Goal: Transaction & Acquisition: Subscribe to service/newsletter

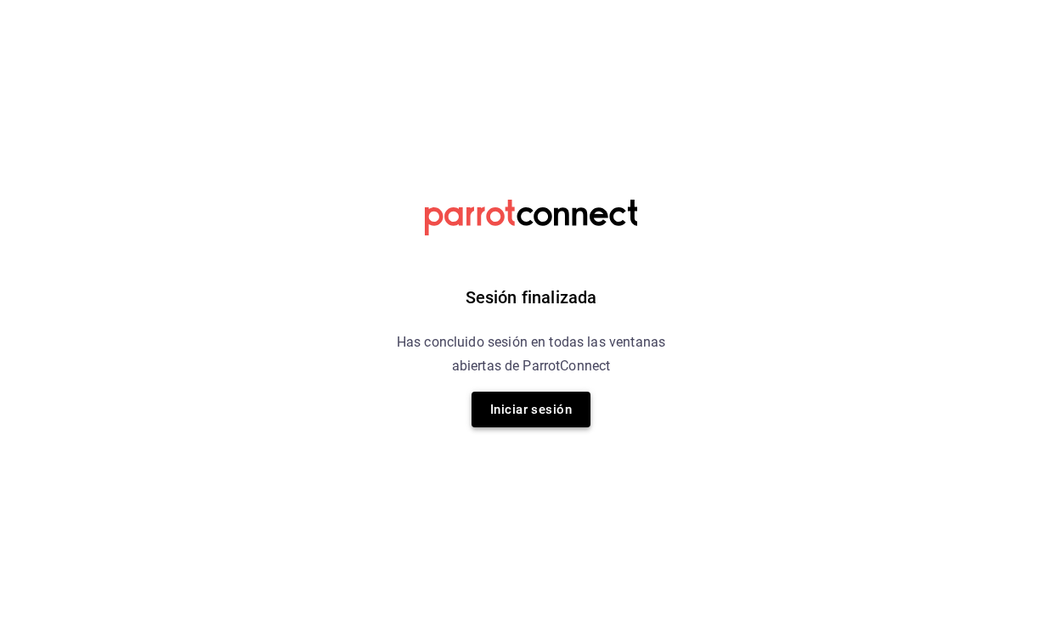
click at [522, 397] on button "Iniciar sesión" at bounding box center [530, 410] width 119 height 36
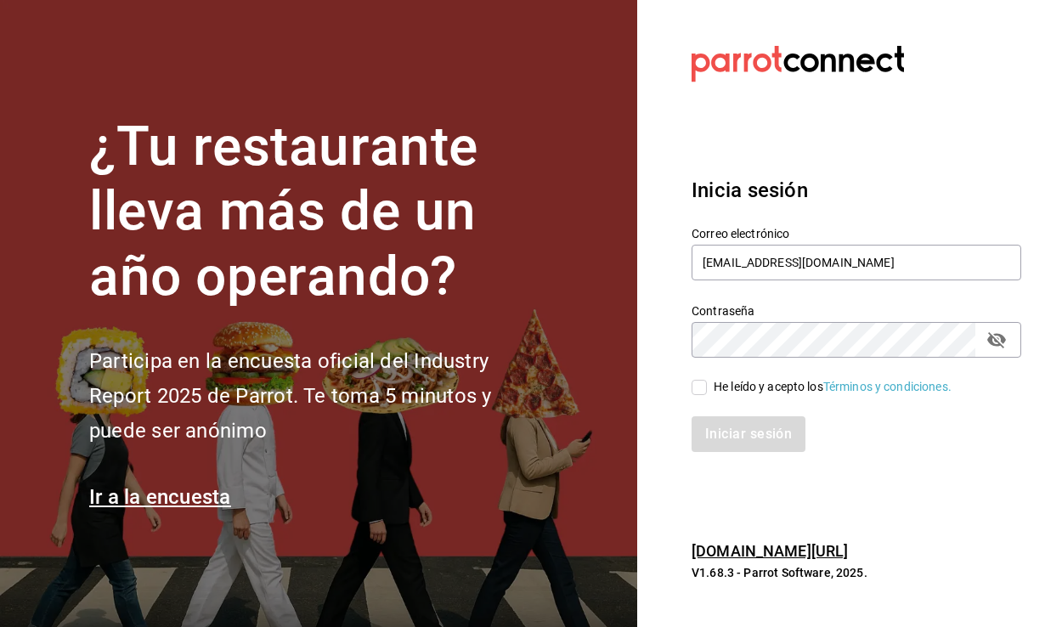
click at [691, 391] on input "He leído y acepto los Términos y condiciones." at bounding box center [698, 387] width 15 height 15
checkbox input "true"
click at [715, 420] on button "Iniciar sesión" at bounding box center [749, 434] width 116 height 36
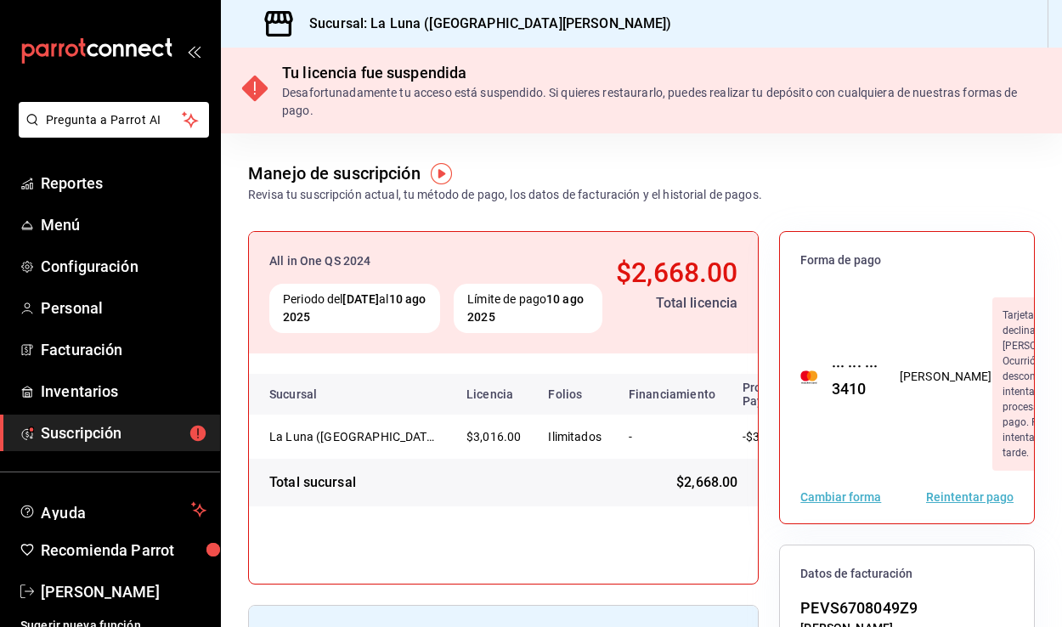
click at [459, 70] on div "Tu licencia fue suspendida" at bounding box center [661, 72] width 759 height 23
click at [972, 503] on button "Reintentar pago" at bounding box center [969, 497] width 87 height 12
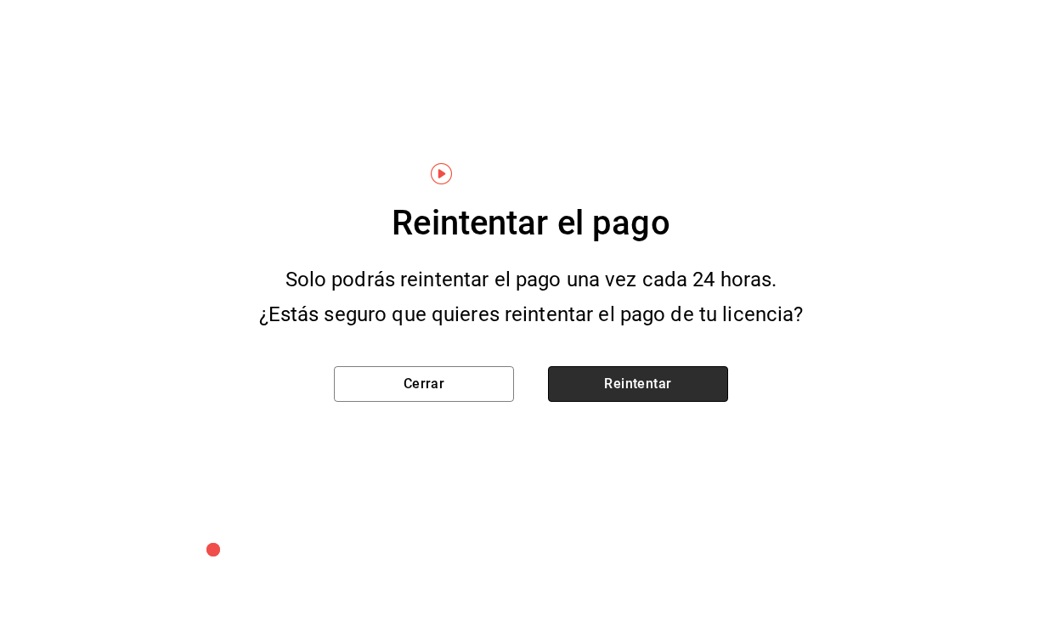
click at [645, 387] on button "Reintentar" at bounding box center [638, 384] width 180 height 36
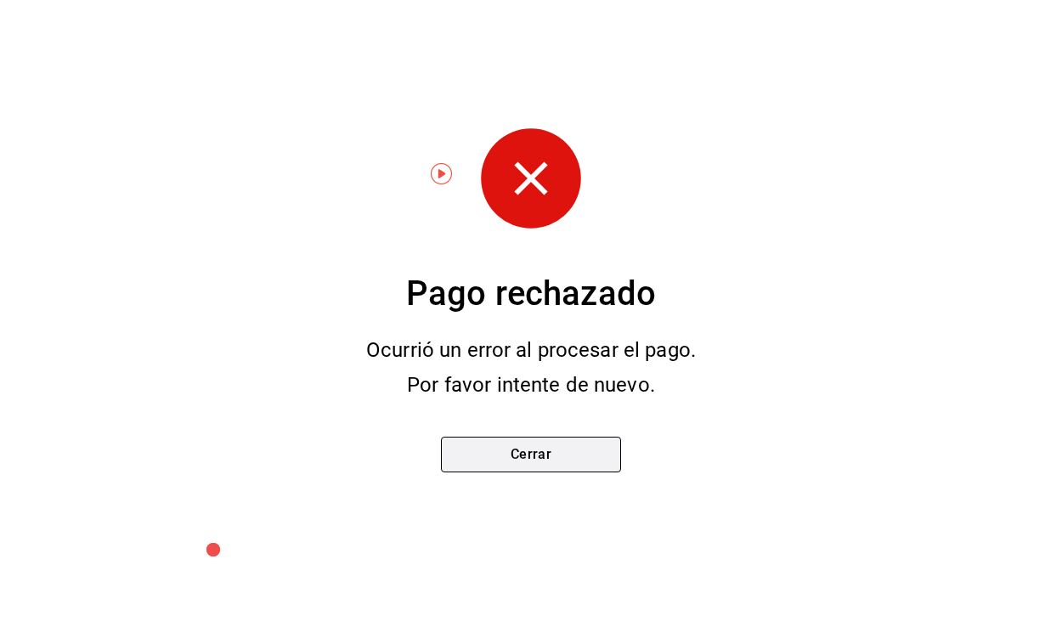
click at [599, 453] on button "Cerrar" at bounding box center [531, 455] width 180 height 36
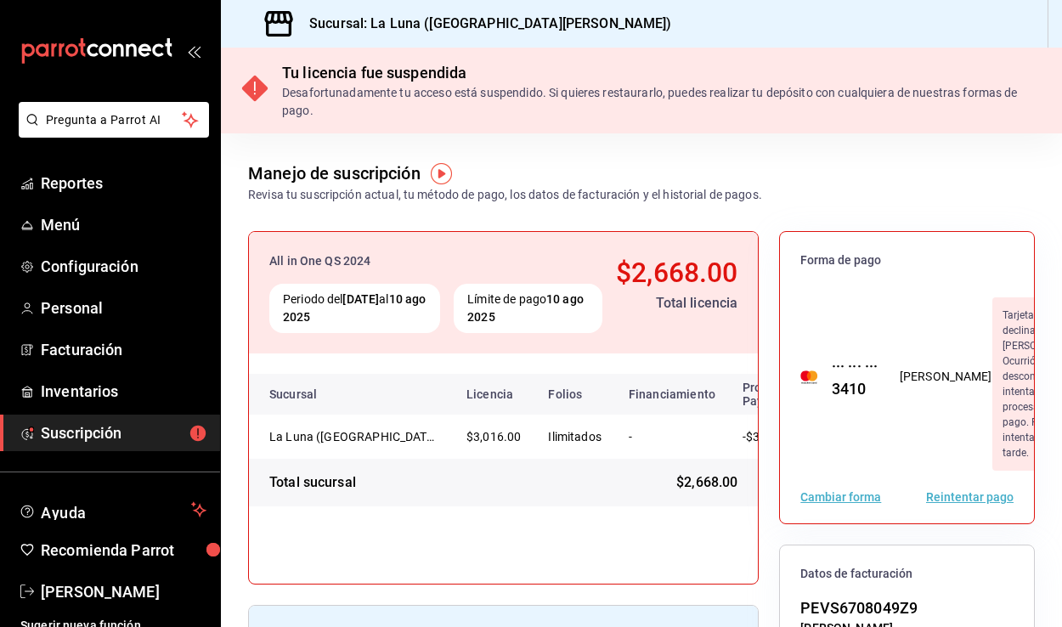
click at [849, 521] on div "Cambiar forma Reintentar pago" at bounding box center [907, 496] width 254 height 53
click at [844, 503] on button "Cambiar forma" at bounding box center [840, 497] width 81 height 12
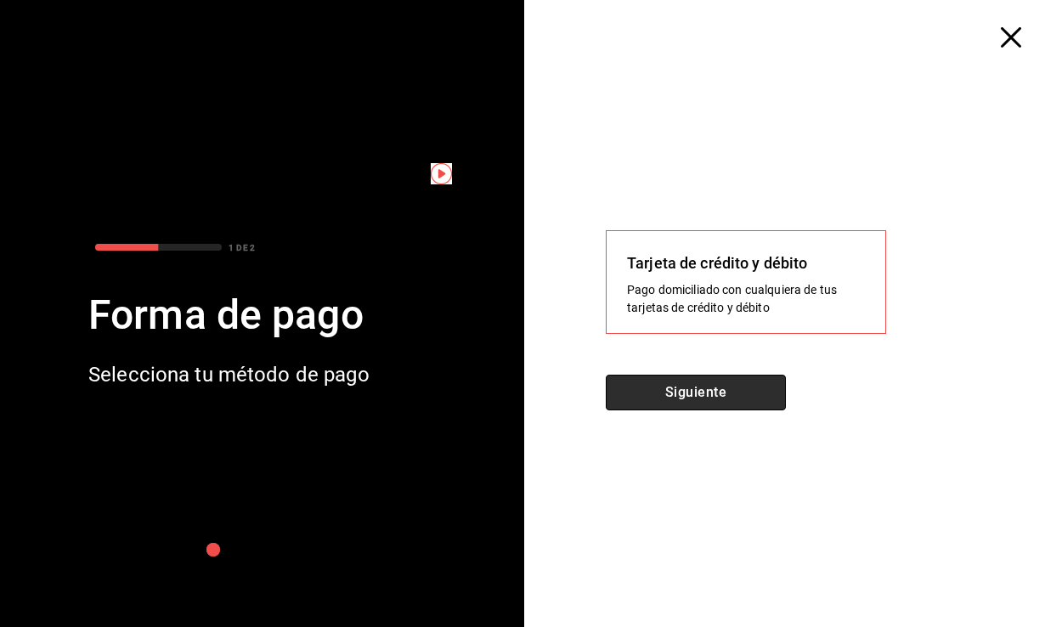
click at [765, 396] on button "Siguiente" at bounding box center [696, 393] width 180 height 36
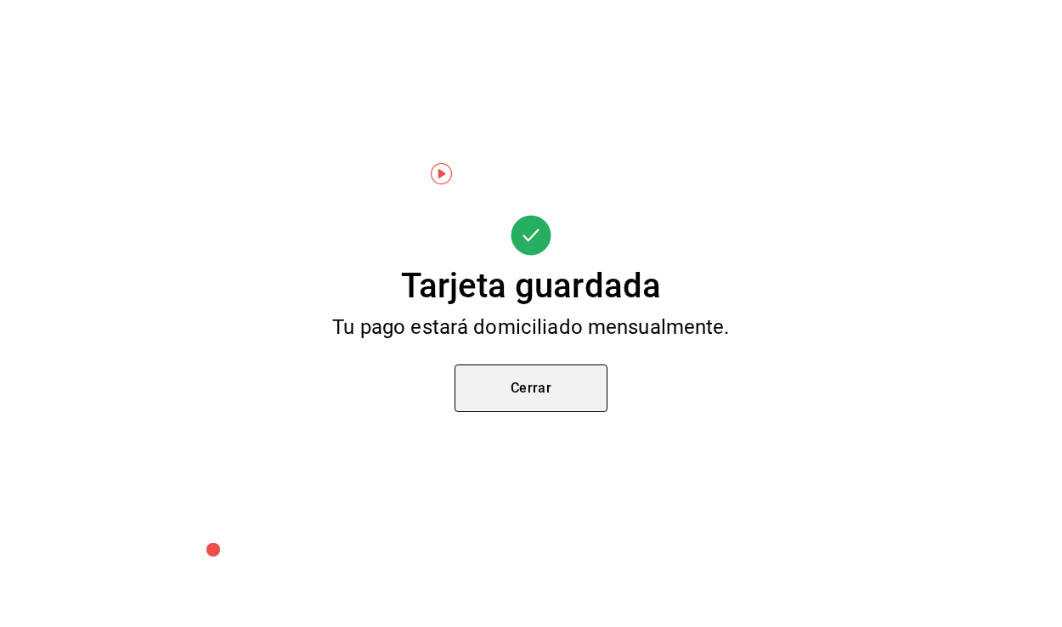
click at [528, 382] on button "Cerrar" at bounding box center [530, 388] width 153 height 48
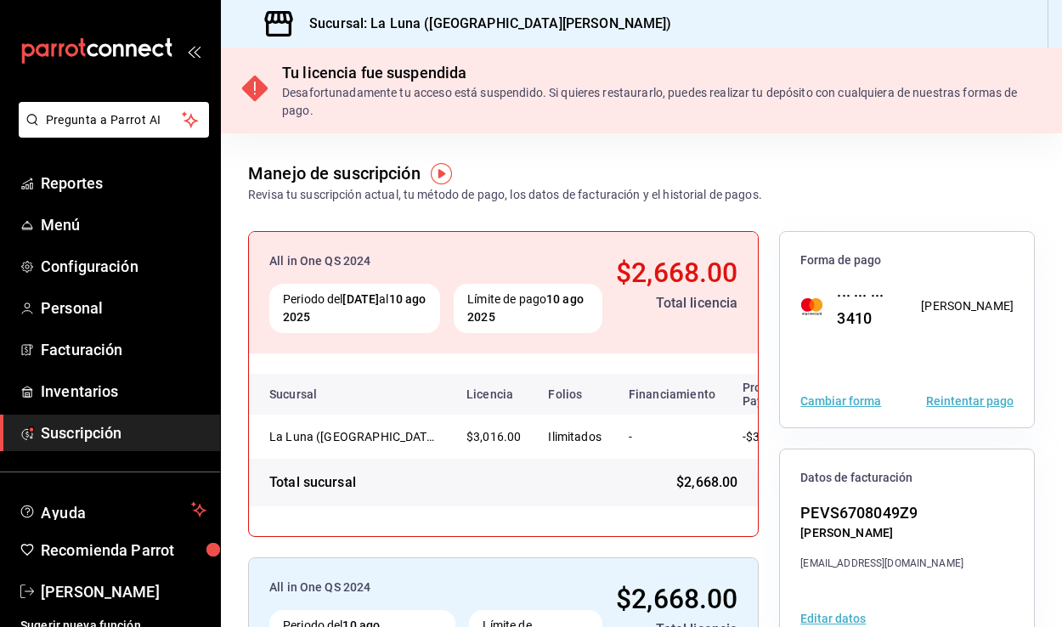
click at [963, 388] on div "Cambiar forma Reintentar pago" at bounding box center [907, 401] width 254 height 53
click at [966, 396] on button "Reintentar pago" at bounding box center [969, 401] width 87 height 12
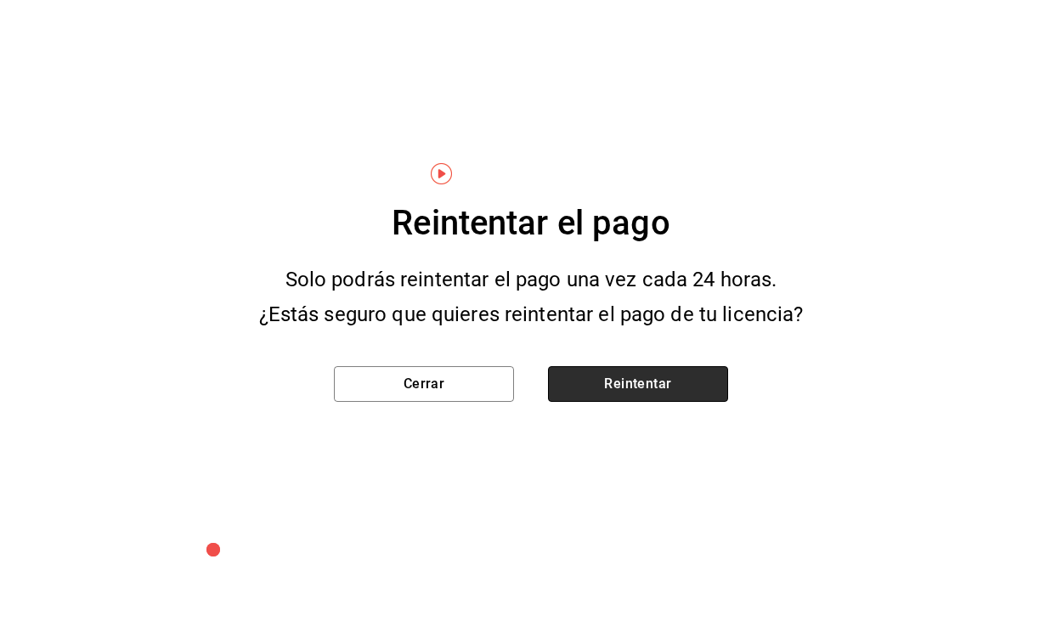
click at [655, 384] on button "Reintentar" at bounding box center [638, 384] width 180 height 36
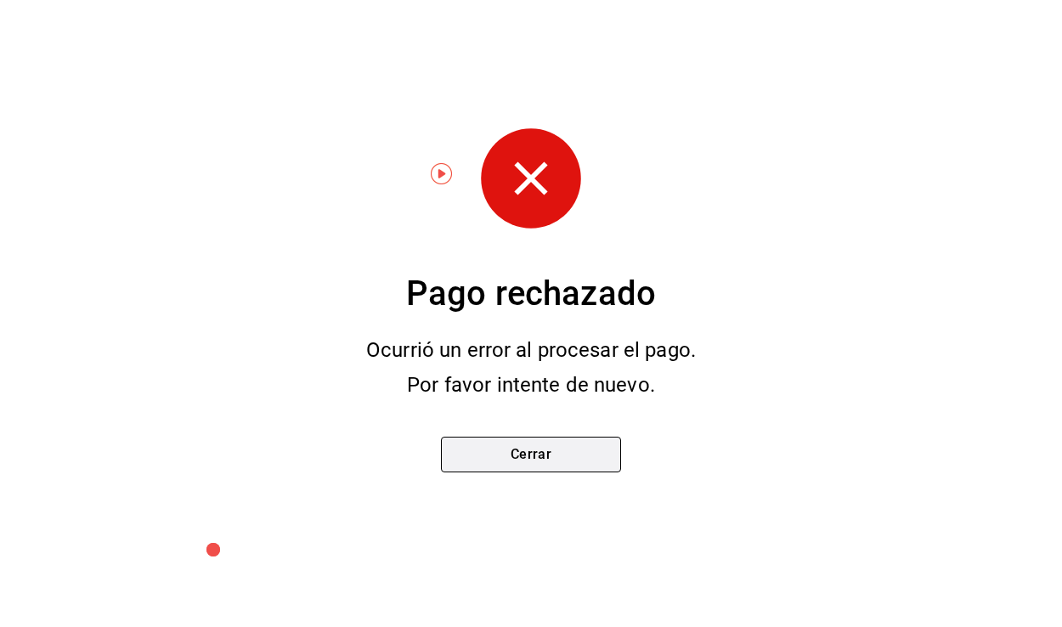
click at [554, 467] on button "Cerrar" at bounding box center [531, 455] width 180 height 36
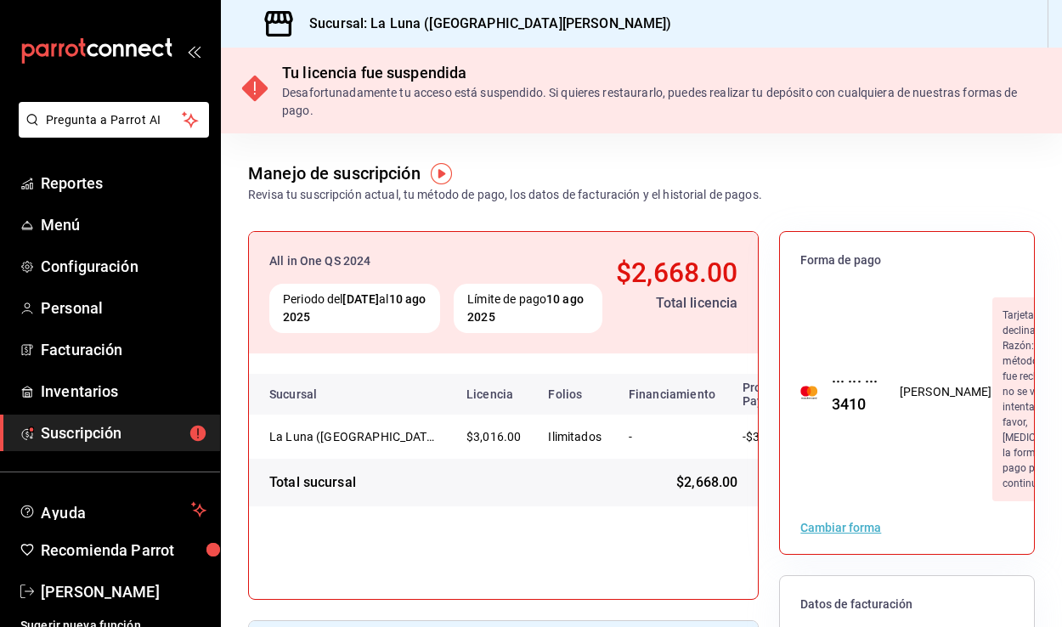
click at [848, 533] on button "Cambiar forma" at bounding box center [840, 527] width 81 height 12
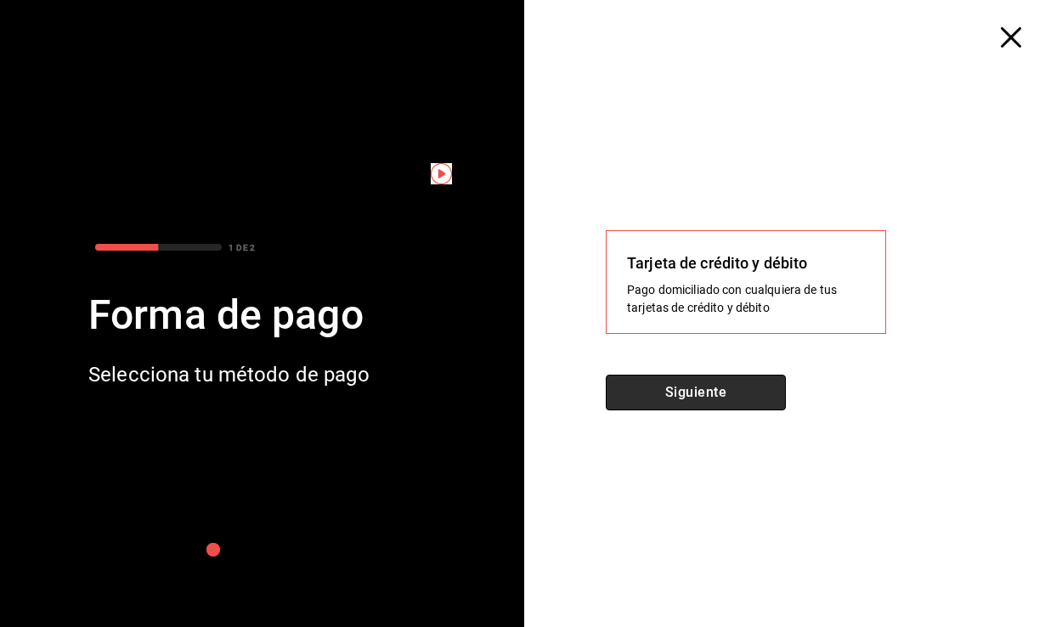
click at [735, 385] on button "Siguiente" at bounding box center [696, 393] width 180 height 36
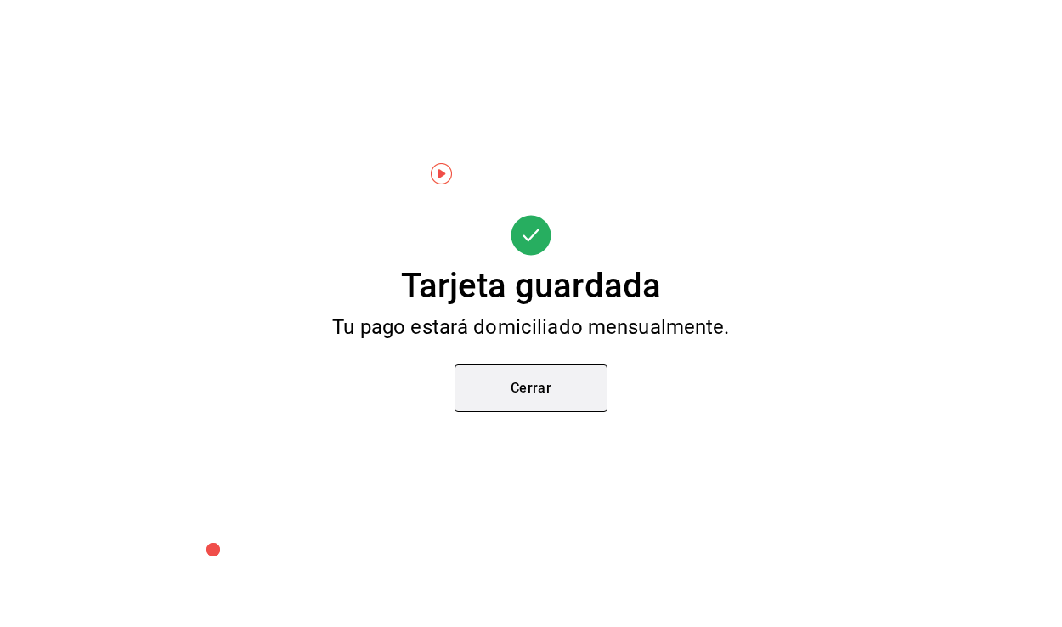
click at [554, 383] on button "Cerrar" at bounding box center [530, 388] width 153 height 48
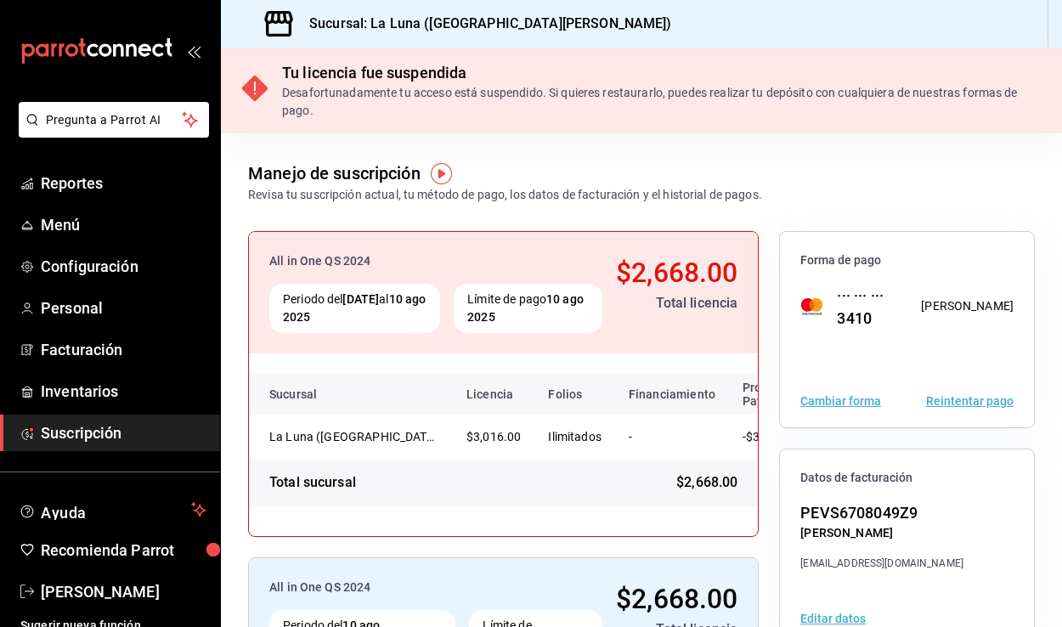
click at [954, 406] on button "Reintentar pago" at bounding box center [969, 401] width 87 height 12
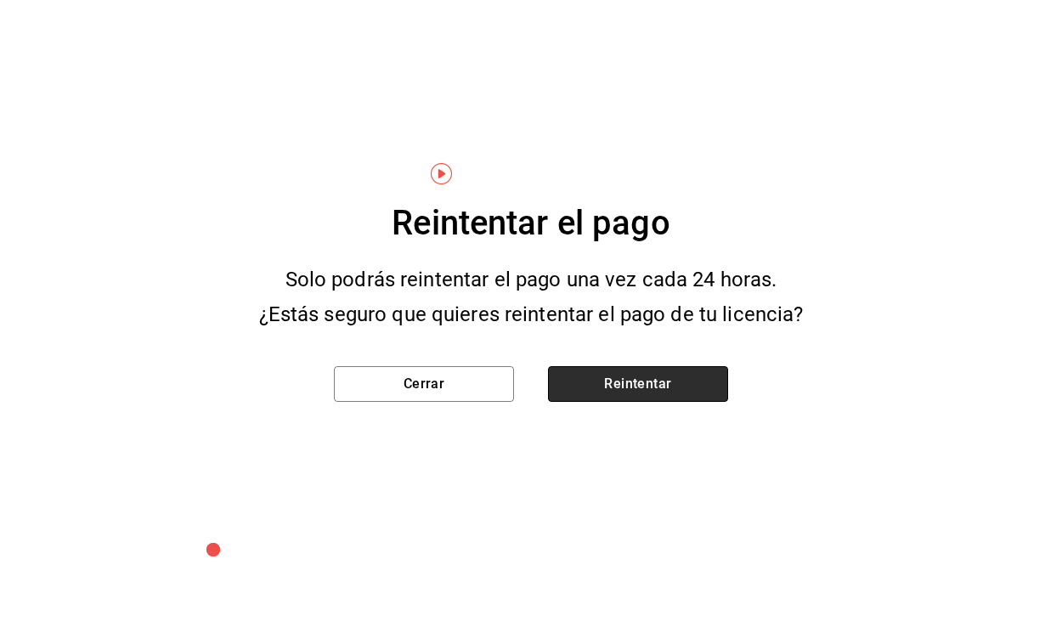
click at [671, 393] on button "Reintentar" at bounding box center [638, 384] width 180 height 36
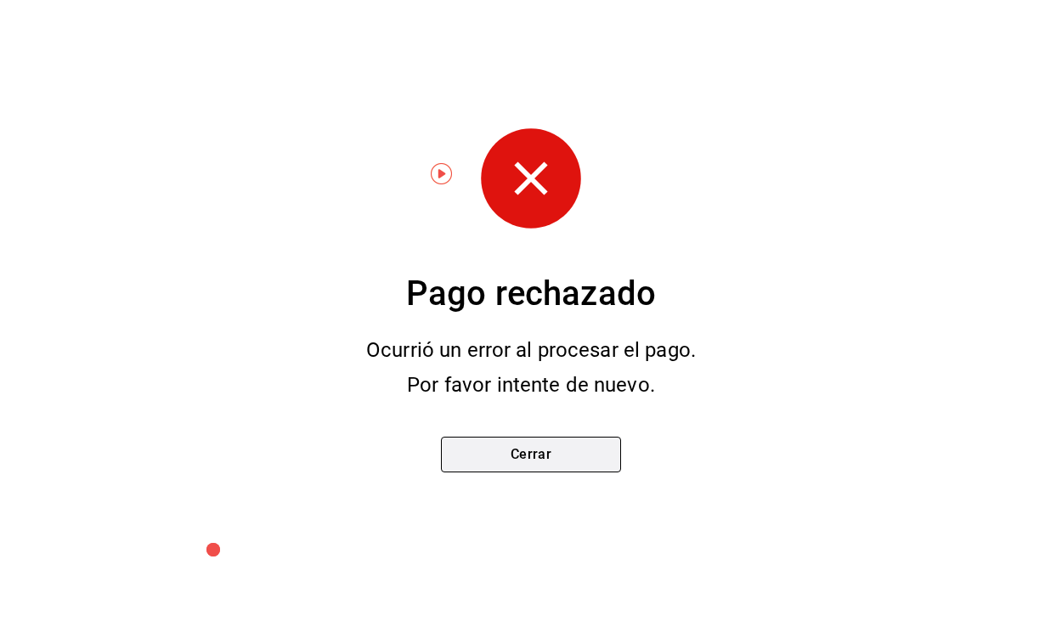
click at [556, 470] on button "Cerrar" at bounding box center [531, 455] width 180 height 36
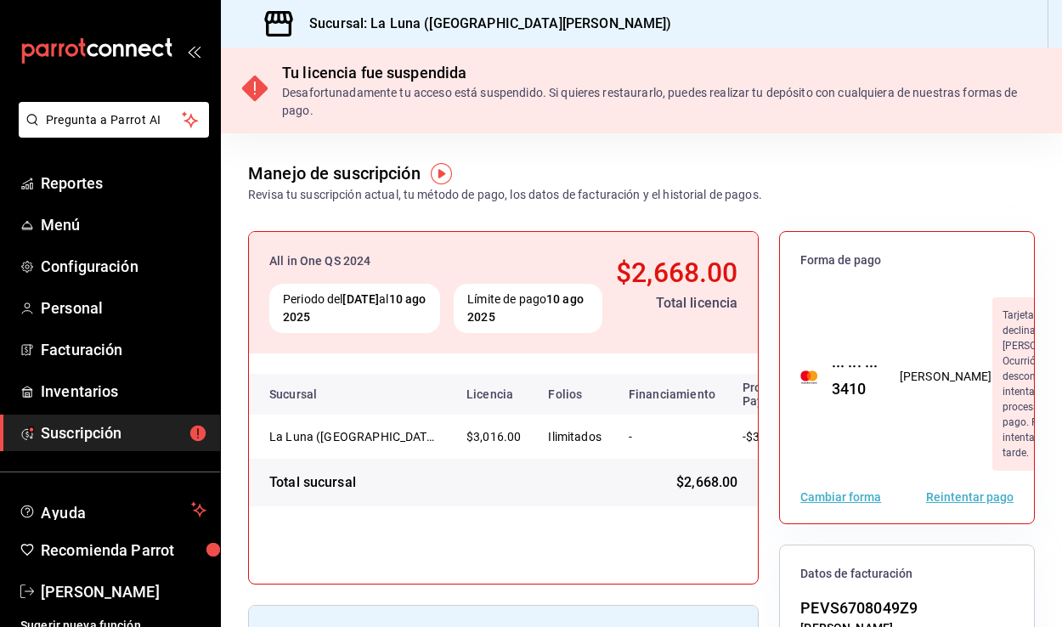
click at [947, 503] on button "Reintentar pago" at bounding box center [969, 497] width 87 height 12
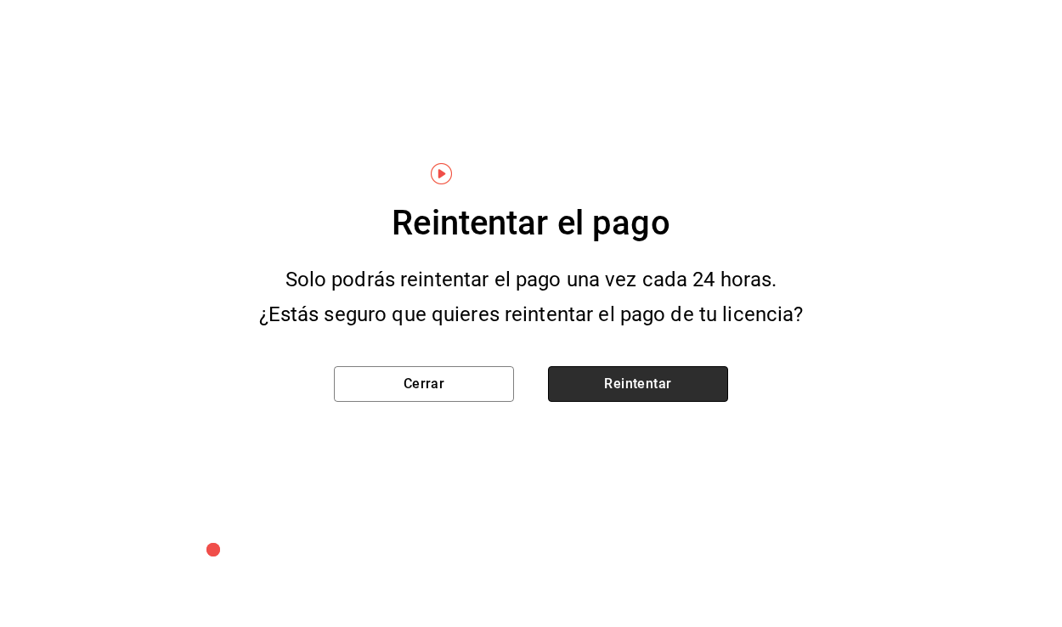
click at [617, 387] on button "Reintentar" at bounding box center [638, 384] width 180 height 36
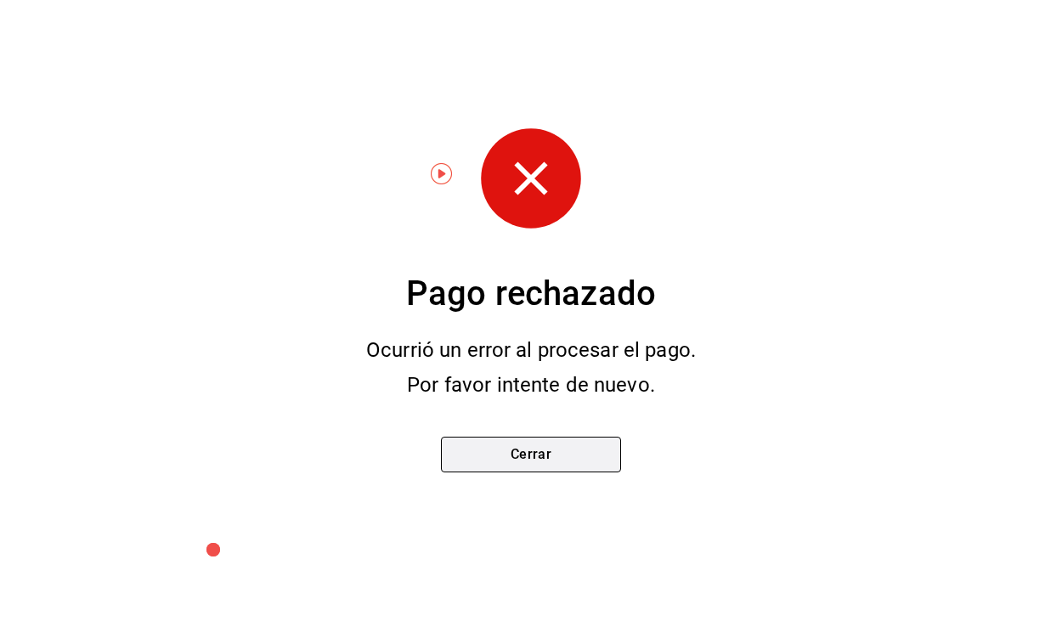
click at [567, 448] on button "Cerrar" at bounding box center [531, 455] width 180 height 36
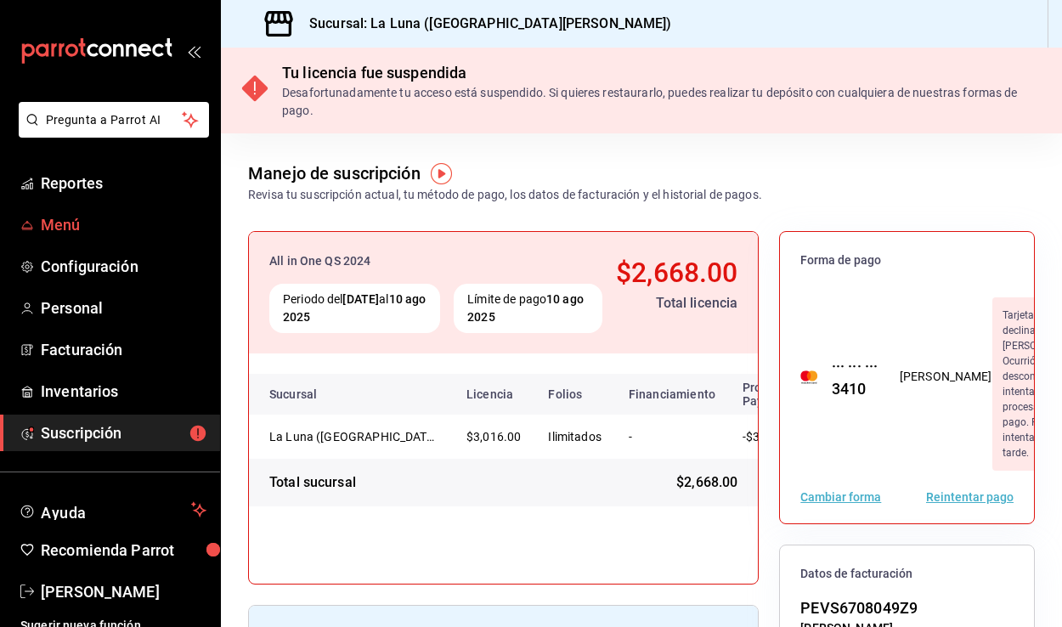
click at [72, 229] on span "Menú" at bounding box center [124, 224] width 166 height 23
click at [70, 235] on span "Menú" at bounding box center [124, 224] width 166 height 23
click at [65, 189] on span "Reportes" at bounding box center [124, 183] width 166 height 23
click at [121, 439] on span "Suscripción" at bounding box center [124, 432] width 166 height 23
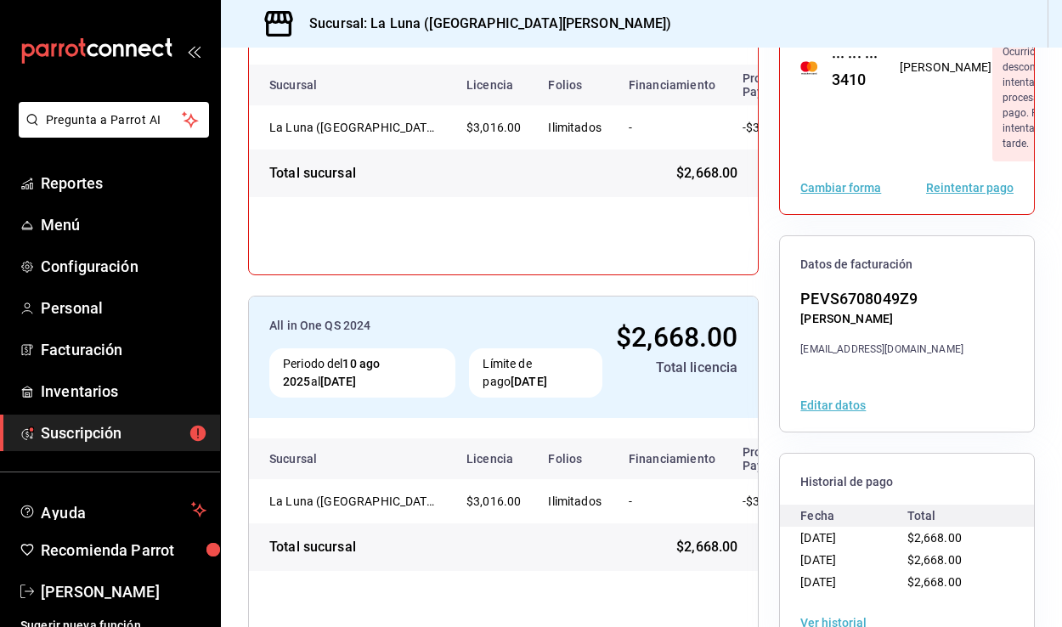
scroll to position [374, 0]
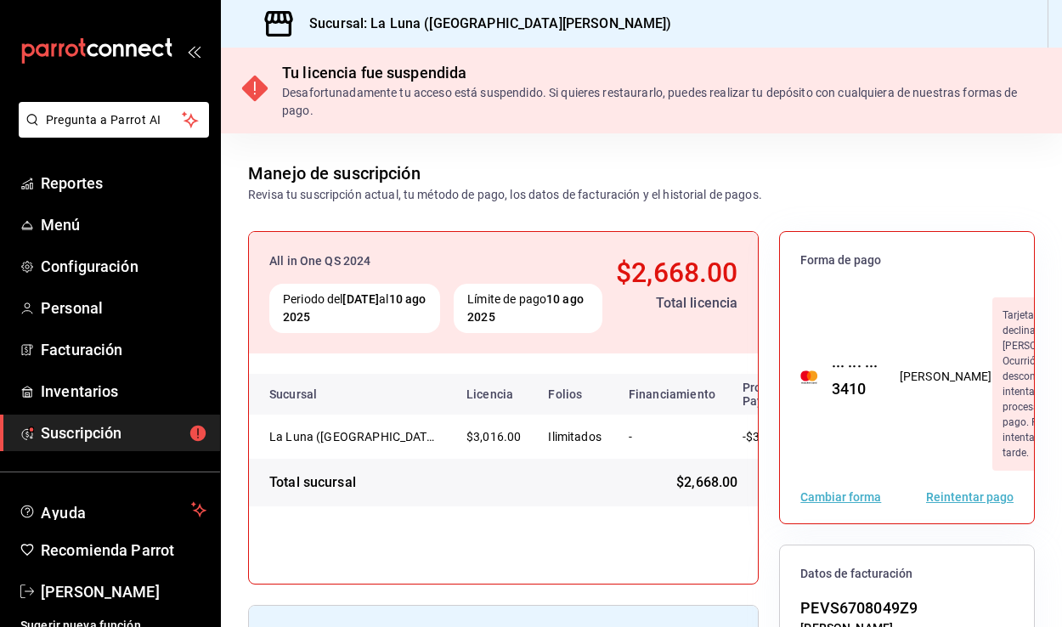
click at [353, 79] on div "Tu licencia fue suspendida" at bounding box center [661, 72] width 759 height 23
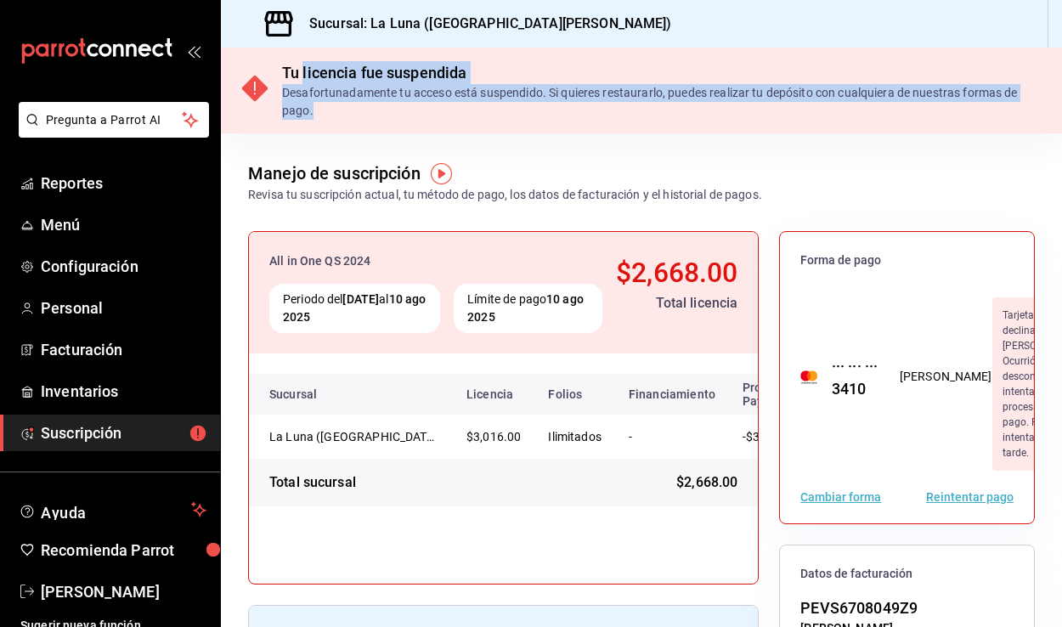
drag, startPoint x: 304, startPoint y: 81, endPoint x: 367, endPoint y: 116, distance: 71.8
click at [368, 116] on div "Tu licencia fue suspendida Desafortunadamente tu acceso está suspendido. Si qui…" at bounding box center [661, 90] width 759 height 59
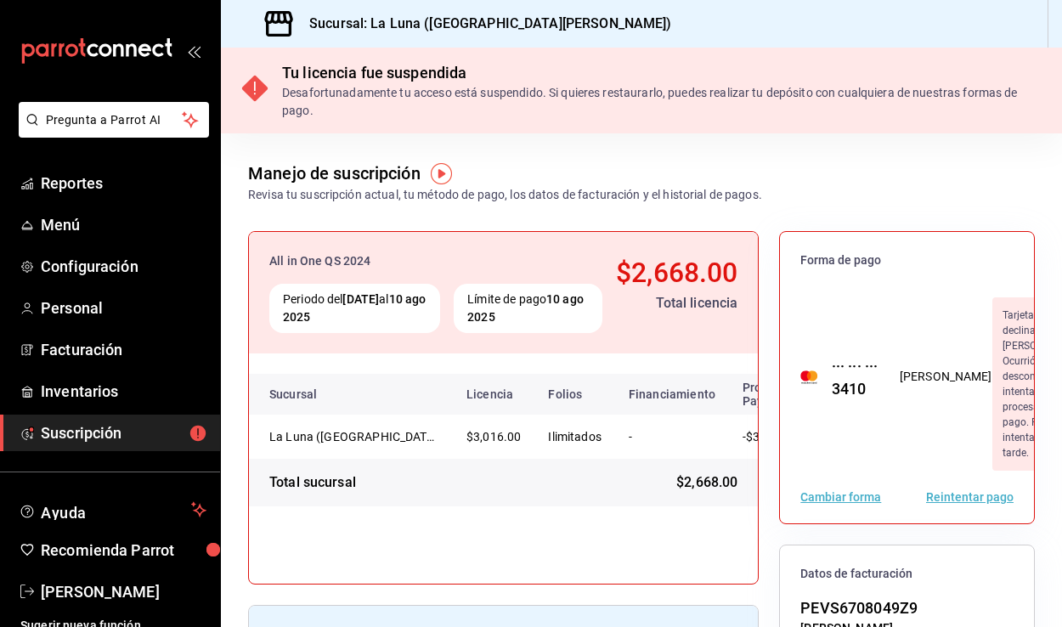
click at [475, 146] on div "Manejo de suscripción Revisa tu suscripción actual, tu método de pago, los dato…" at bounding box center [641, 168] width 841 height 70
click at [984, 503] on button "Reintentar pago" at bounding box center [969, 497] width 87 height 12
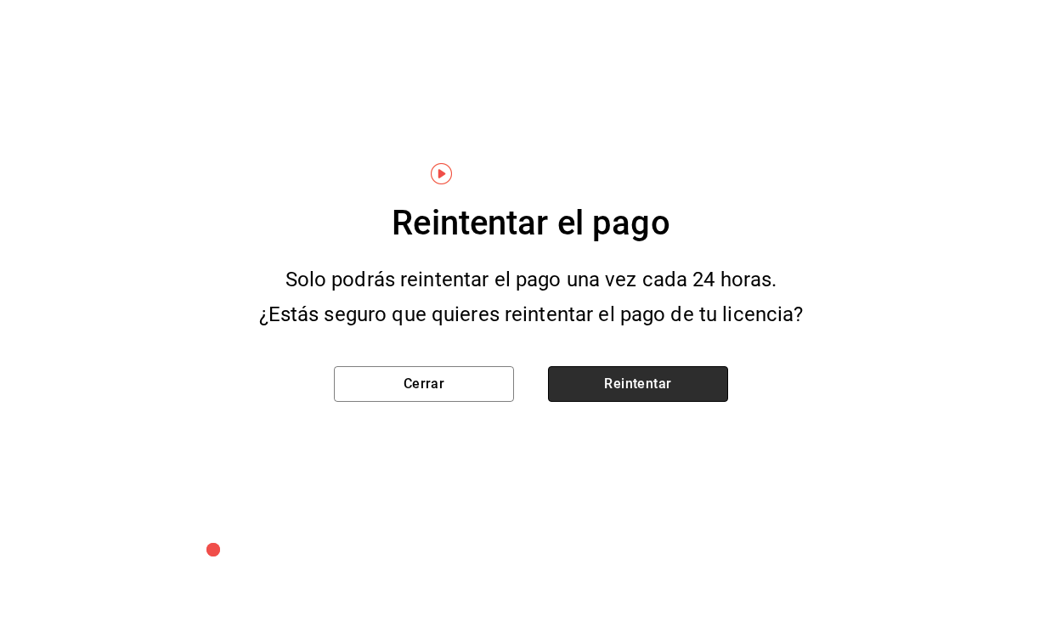
click at [640, 377] on button "Reintentar" at bounding box center [638, 384] width 180 height 36
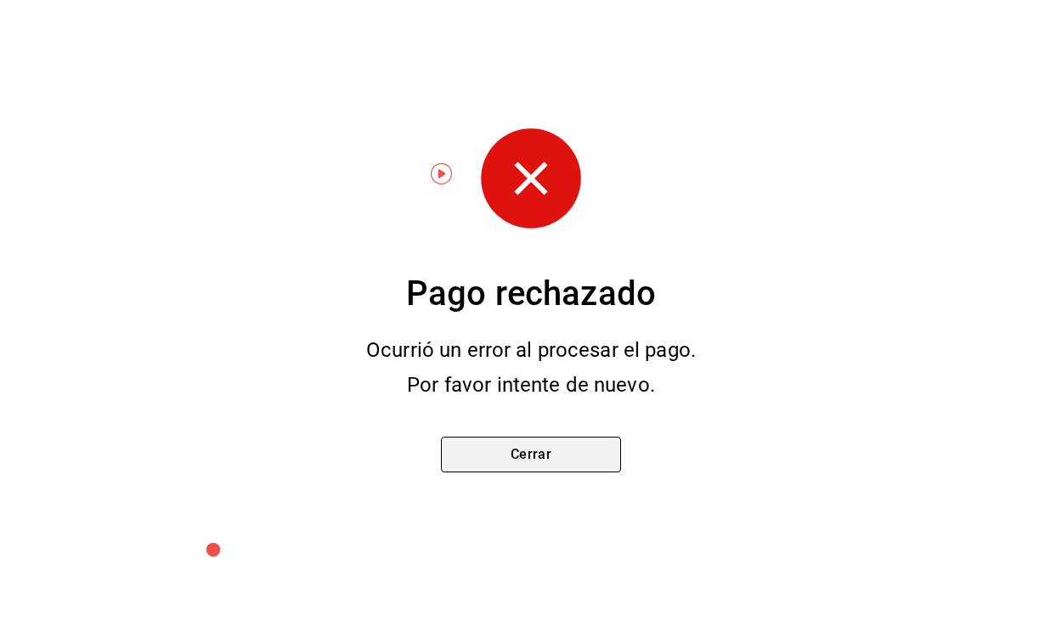
click at [565, 445] on button "Cerrar" at bounding box center [531, 455] width 180 height 36
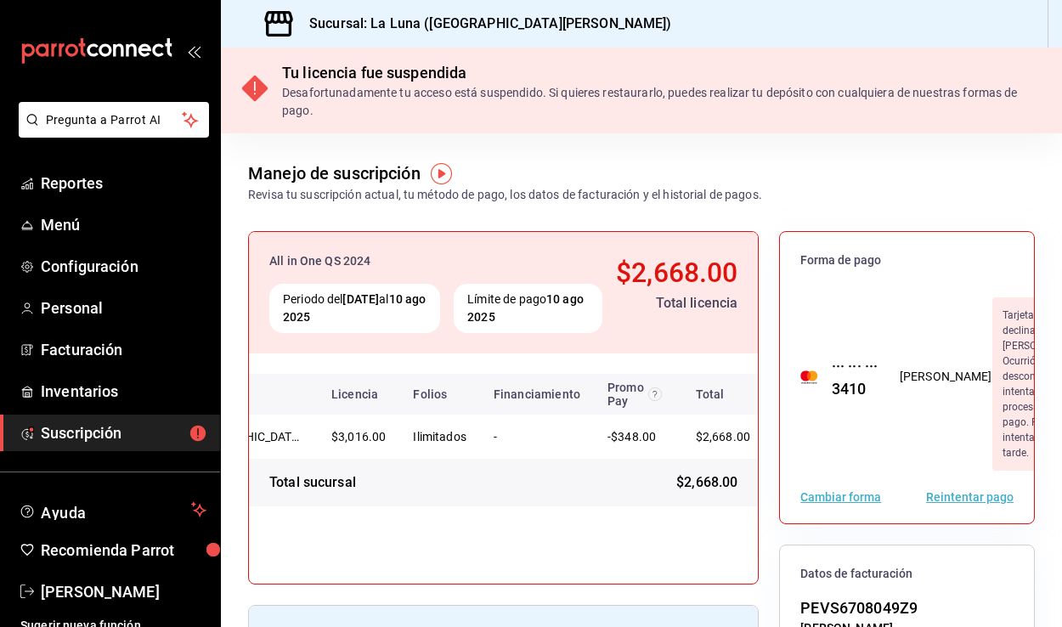
scroll to position [0, 149]
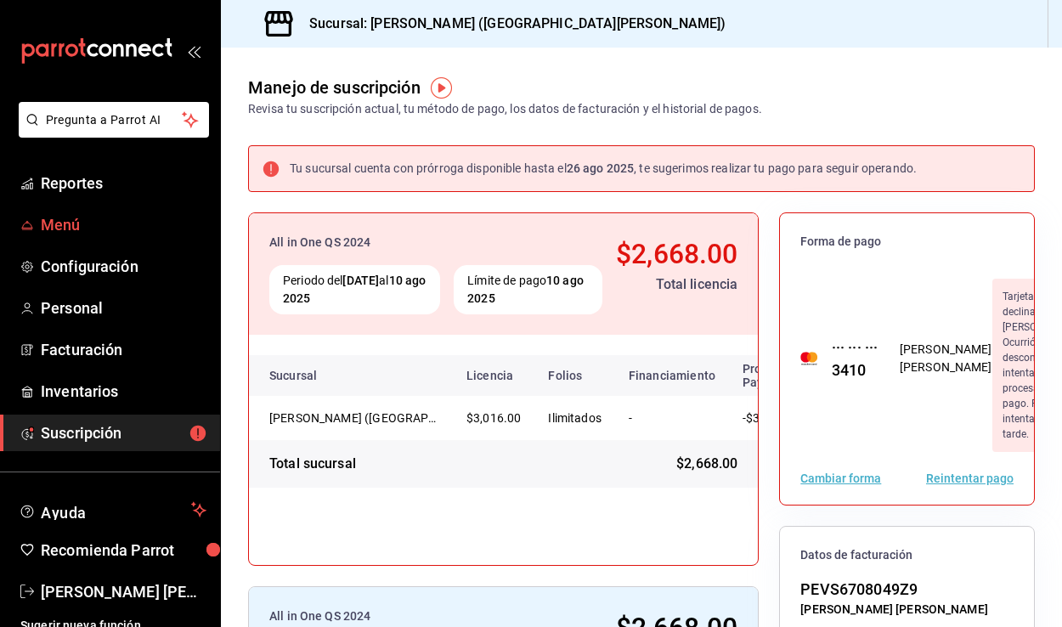
click at [49, 216] on span "Menú" at bounding box center [124, 224] width 166 height 23
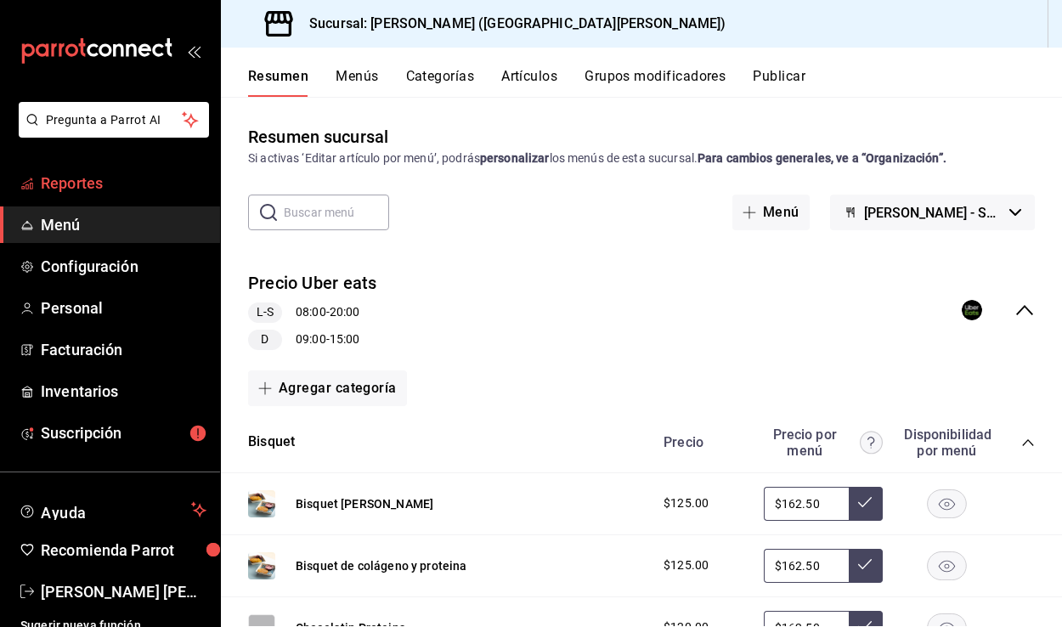
click at [62, 185] on span "Reportes" at bounding box center [124, 183] width 166 height 23
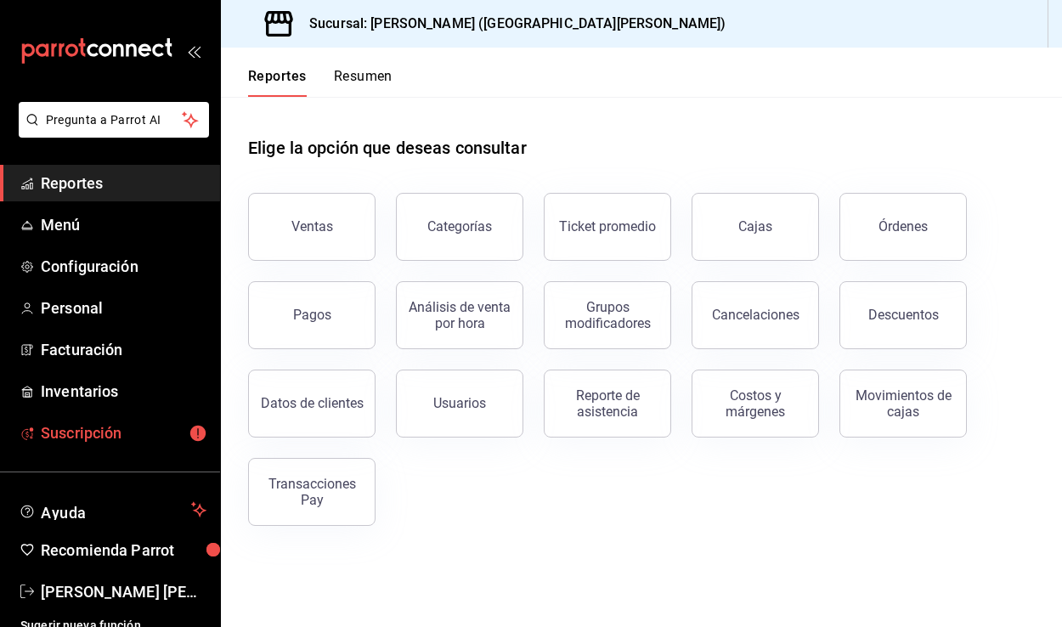
click at [98, 428] on span "Suscripción" at bounding box center [124, 432] width 166 height 23
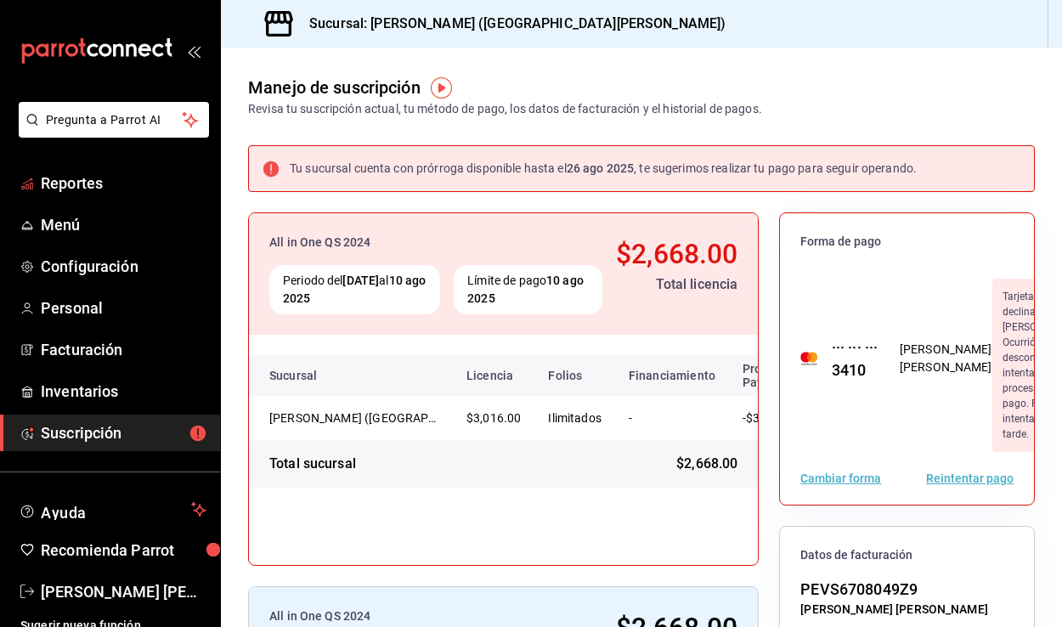
click at [79, 155] on li "Pregunta a Parrot AI" at bounding box center [110, 133] width 206 height 63
click at [81, 174] on span "Reportes" at bounding box center [124, 183] width 166 height 23
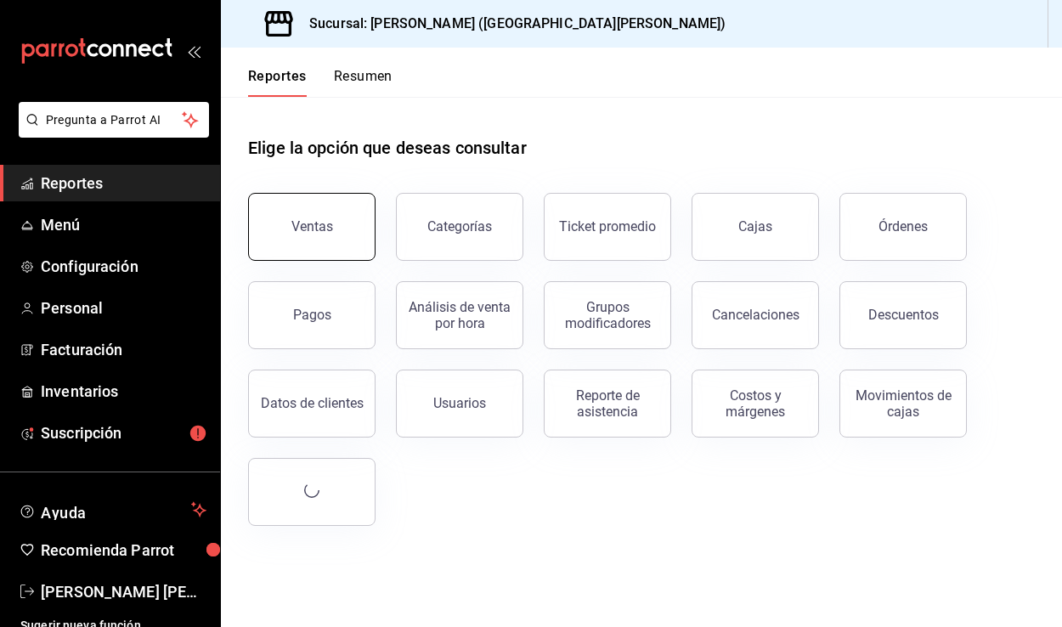
click at [288, 211] on button "Ventas" at bounding box center [311, 227] width 127 height 68
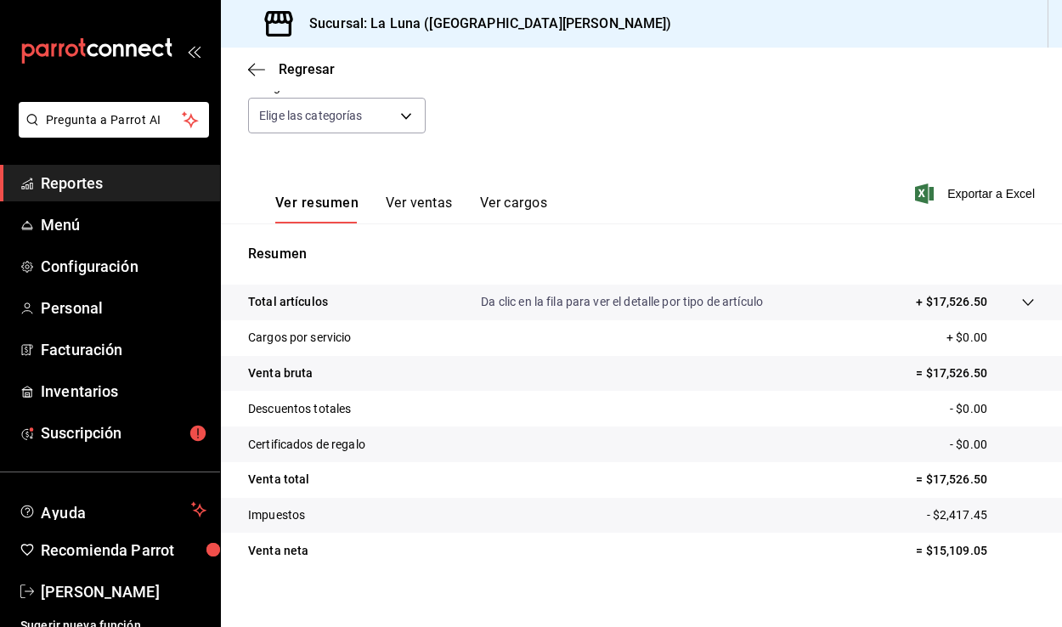
scroll to position [172, 0]
